Goal: Answer question/provide support: Answer question/provide support

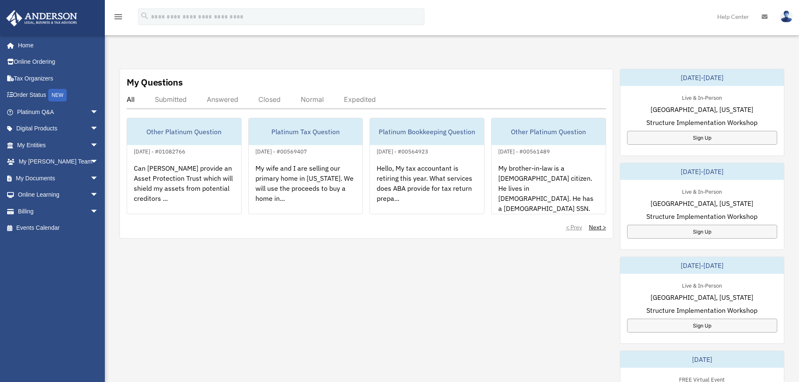
scroll to position [251, 0]
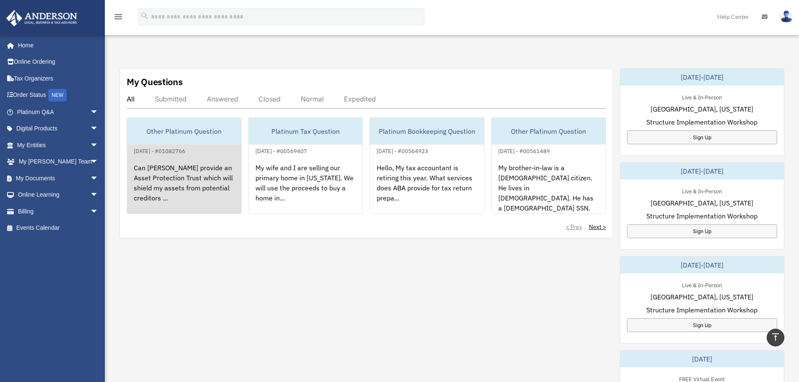
click at [195, 170] on div "Can [PERSON_NAME] provide an Asset Protection Trust which will shield my assets…" at bounding box center [184, 188] width 114 height 65
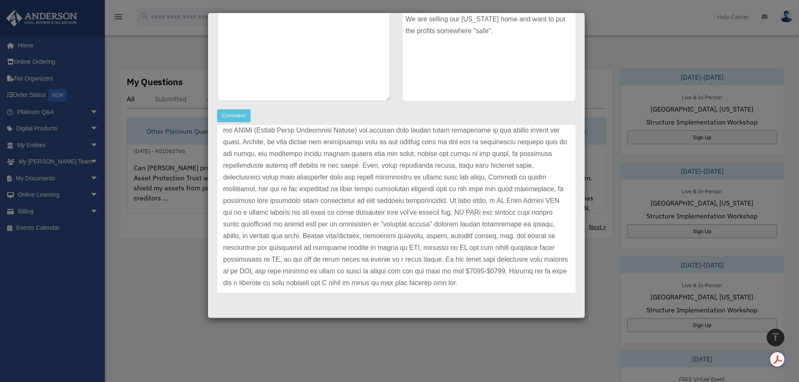
scroll to position [398, 0]
drag, startPoint x: 466, startPoint y: 213, endPoint x: 528, endPoint y: 211, distance: 61.3
click at [528, 211] on p at bounding box center [396, 194] width 346 height 188
copy p "WY Safe Assets LLC"
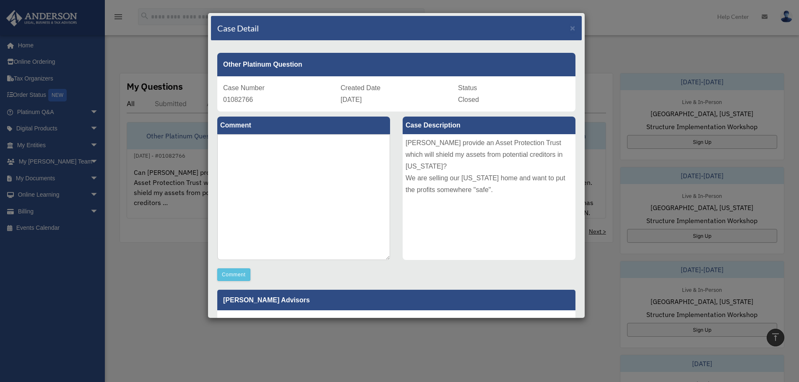
scroll to position [244, 0]
click at [266, 150] on textarea at bounding box center [303, 197] width 173 height 126
paste textarea "**********"
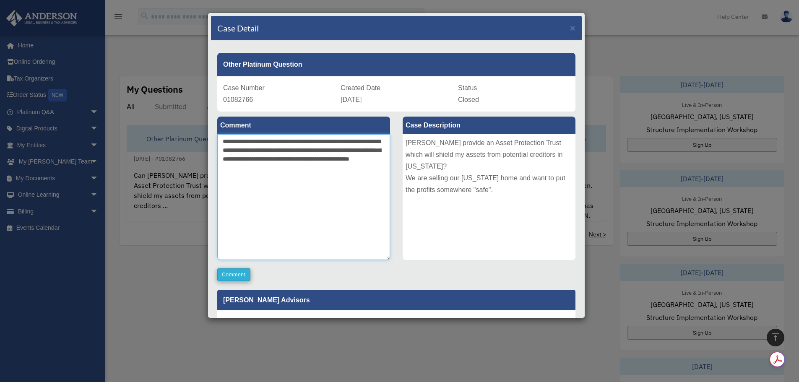
type textarea "**********"
click at [233, 279] on button "Comment" at bounding box center [233, 274] width 33 height 13
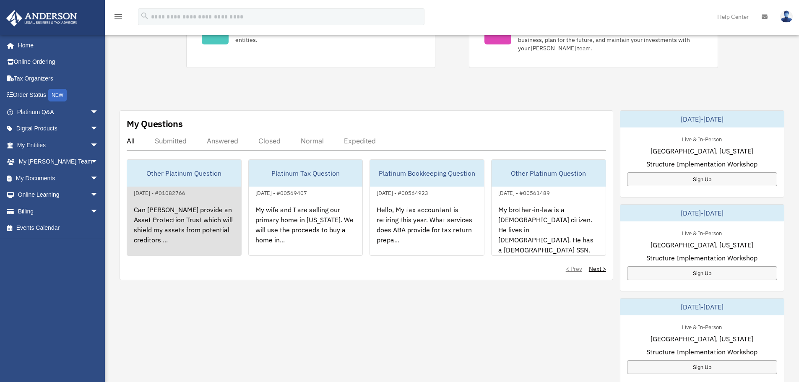
scroll to position [210, 0]
click at [174, 208] on div "Can [PERSON_NAME] provide an Asset Protection Trust which will shield my assets…" at bounding box center [184, 230] width 114 height 65
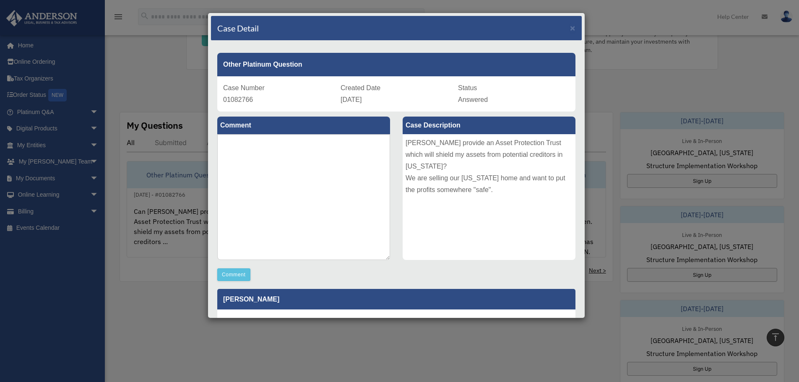
scroll to position [207, 0]
click at [570, 27] on span "×" at bounding box center [572, 28] width 5 height 10
